Goal: Task Accomplishment & Management: Complete application form

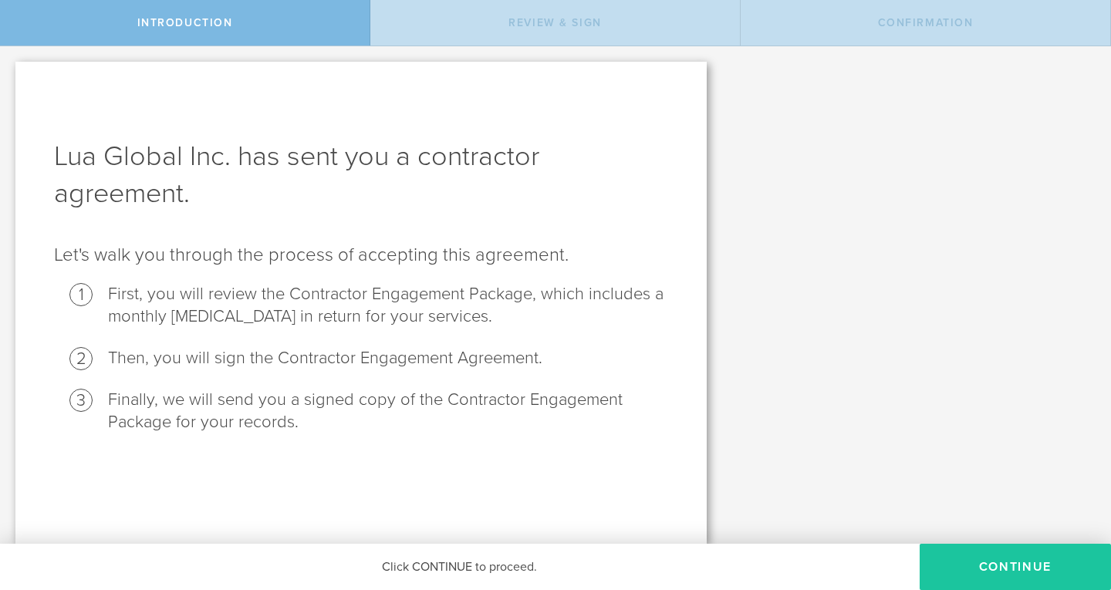
click at [1036, 551] on button "Continue" at bounding box center [1015, 567] width 191 height 46
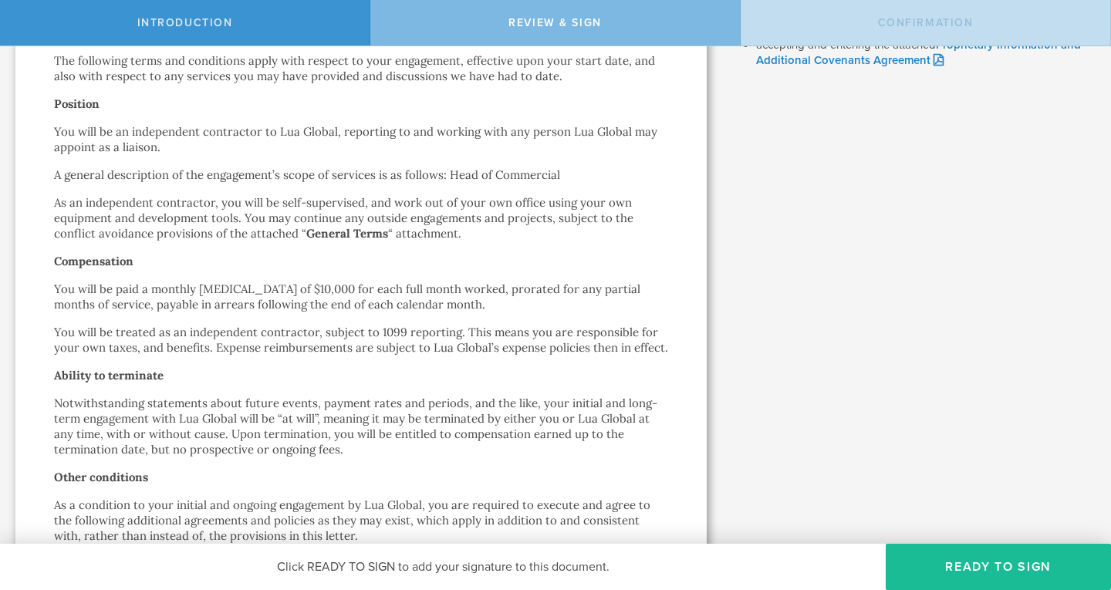
scroll to position [262, 0]
click at [277, 288] on p "You will be paid a monthly [MEDICAL_DATA] of $10,000 for each full month worked…" at bounding box center [361, 296] width 614 height 31
click at [270, 287] on p "You will be paid a monthly [MEDICAL_DATA] of $10,000 for each full month worked…" at bounding box center [361, 296] width 614 height 31
click at [264, 286] on p "You will be paid a monthly [MEDICAL_DATA] of $10,000 for each full month worked…" at bounding box center [361, 296] width 614 height 31
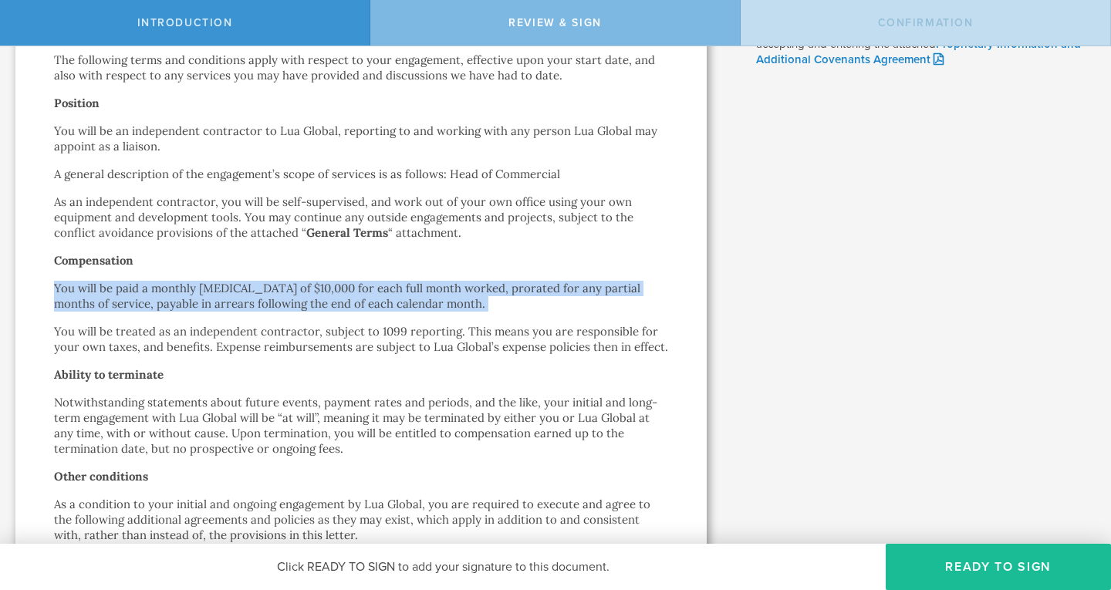
click at [264, 286] on p "You will be paid a monthly [MEDICAL_DATA] of $10,000 for each full month worked…" at bounding box center [361, 296] width 614 height 31
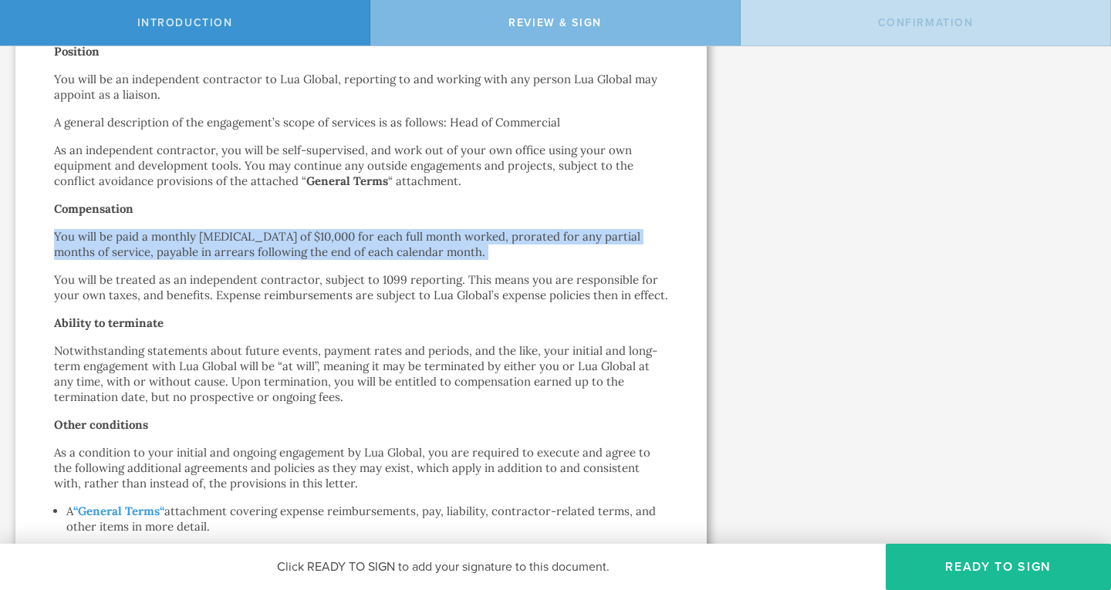
scroll to position [314, 0]
click at [282, 243] on p "You will be paid a monthly [MEDICAL_DATA] of $10,000 for each full month worked…" at bounding box center [361, 243] width 614 height 31
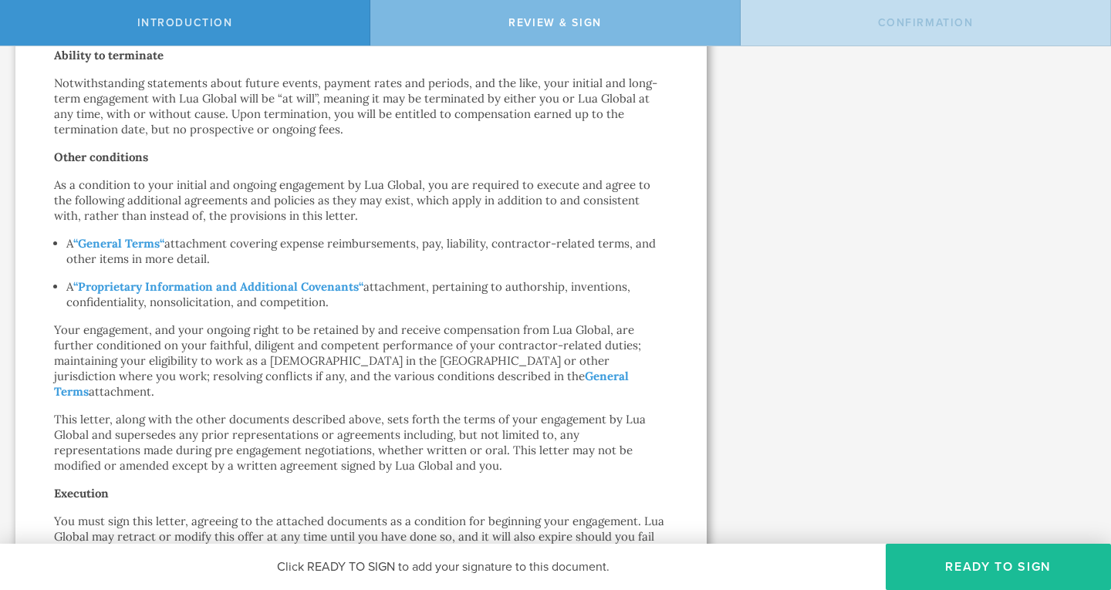
scroll to position [582, 0]
click at [126, 250] on strong "General Terms" at bounding box center [119, 242] width 82 height 15
click at [273, 293] on strong "Proprietary Information and Additional Covenants" at bounding box center [218, 286] width 281 height 15
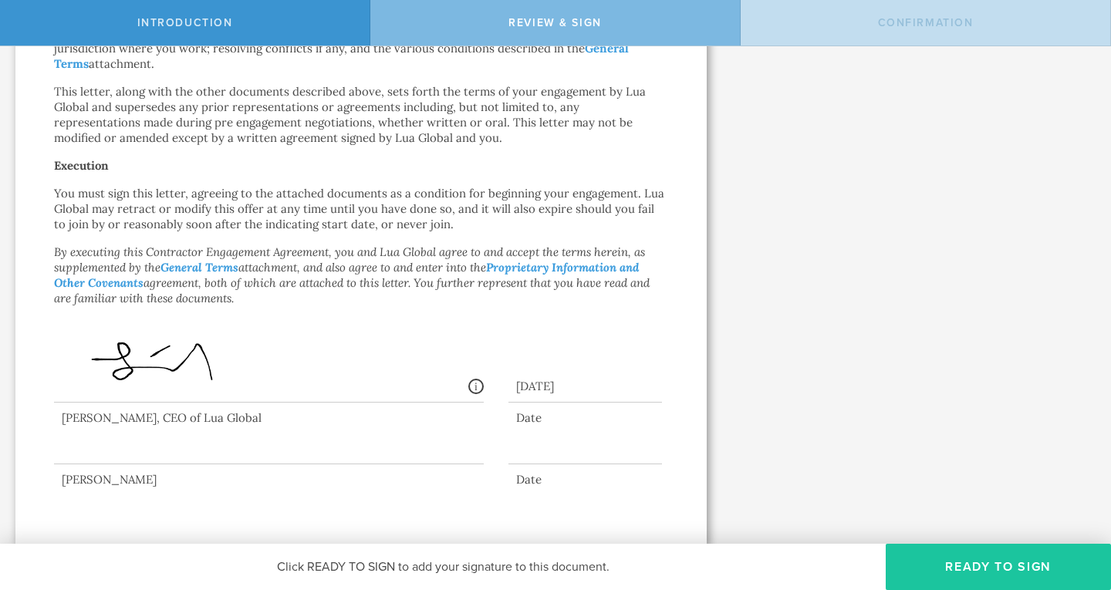
click at [971, 568] on button "Ready to Sign" at bounding box center [998, 567] width 225 height 46
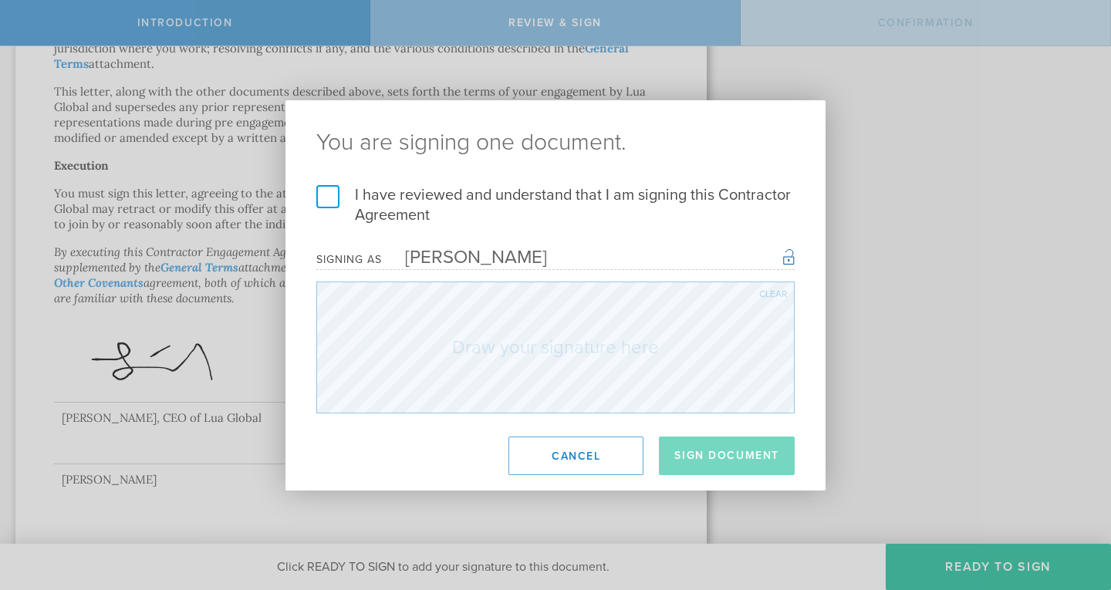
click at [333, 191] on label "I have reviewed and understand that I am signing this Contractor Agreement" at bounding box center [555, 205] width 478 height 40
click at [0, 0] on input "I have reviewed and understand that I am signing this Contractor Agreement" at bounding box center [0, 0] width 0 height 0
click at [299, 455] on div "You are signing one document. I have reviewed and understand that I am signing …" at bounding box center [555, 295] width 540 height 390
click at [728, 453] on button "Sign Document" at bounding box center [727, 456] width 136 height 39
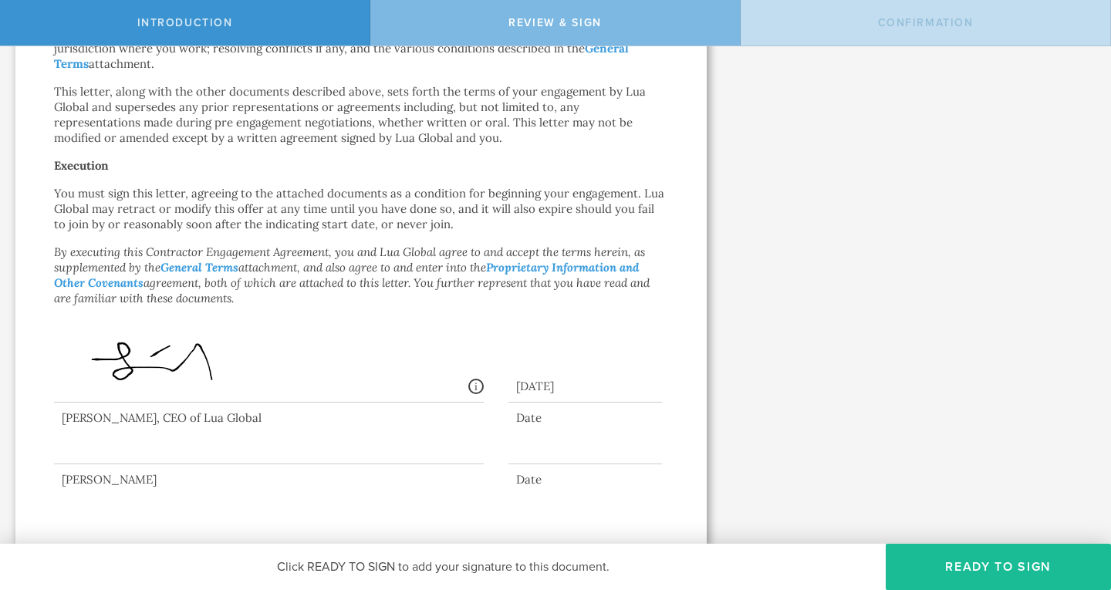
scroll to position [0, 0]
